Goal: Task Accomplishment & Management: Manage account settings

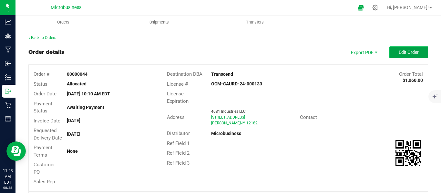
click at [399, 52] on span "Edit Order" at bounding box center [409, 52] width 20 height 5
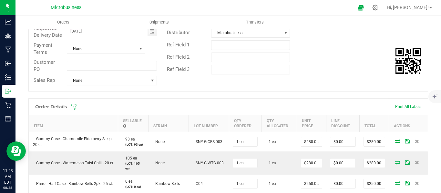
scroll to position [108, 0]
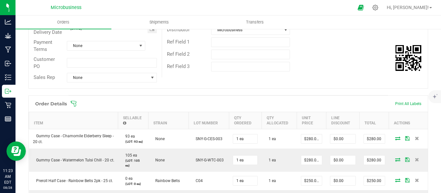
click at [73, 107] on icon at bounding box center [73, 104] width 6 height 6
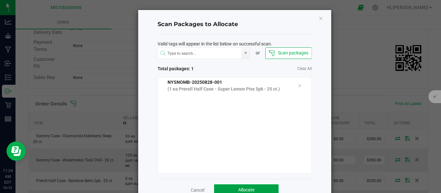
click at [239, 187] on button "Allocate" at bounding box center [246, 191] width 65 height 12
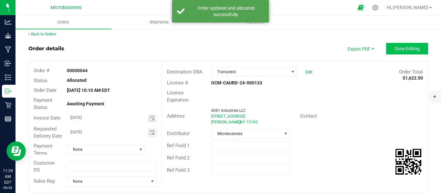
scroll to position [0, 0]
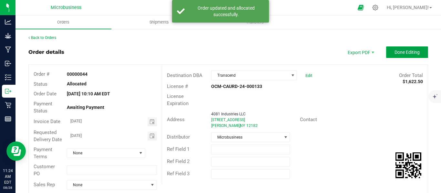
click at [403, 51] on span "Done Editing" at bounding box center [407, 52] width 25 height 5
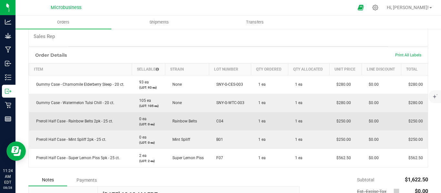
scroll to position [162, 0]
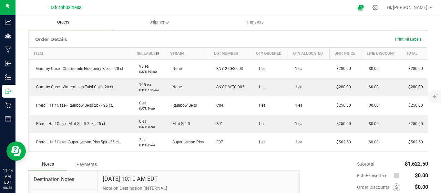
click at [63, 24] on span "Orders" at bounding box center [63, 22] width 30 height 6
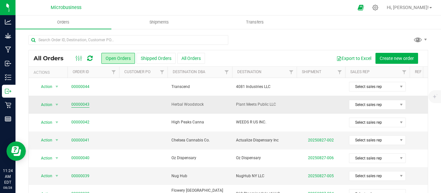
click at [77, 103] on link "00000043" at bounding box center [80, 105] width 18 height 6
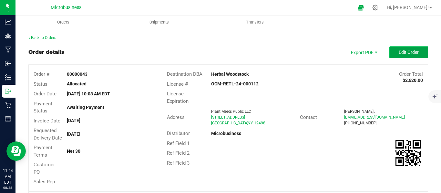
click at [399, 52] on span "Edit Order" at bounding box center [409, 52] width 20 height 5
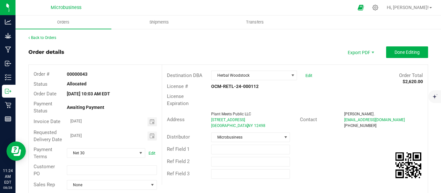
scroll to position [108, 0]
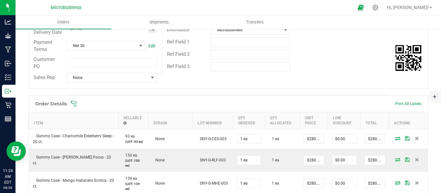
click at [73, 107] on icon at bounding box center [73, 104] width 6 height 6
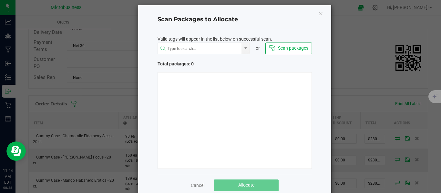
scroll to position [18, 0]
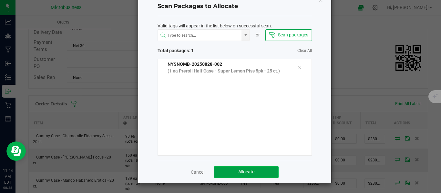
click at [238, 173] on span "Allocate" at bounding box center [246, 172] width 16 height 5
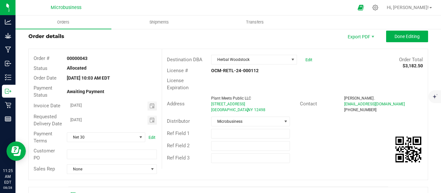
scroll to position [0, 0]
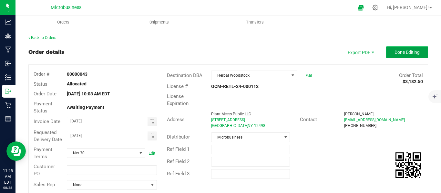
click at [399, 53] on span "Done Editing" at bounding box center [407, 52] width 25 height 5
